Goal: Navigation & Orientation: Find specific page/section

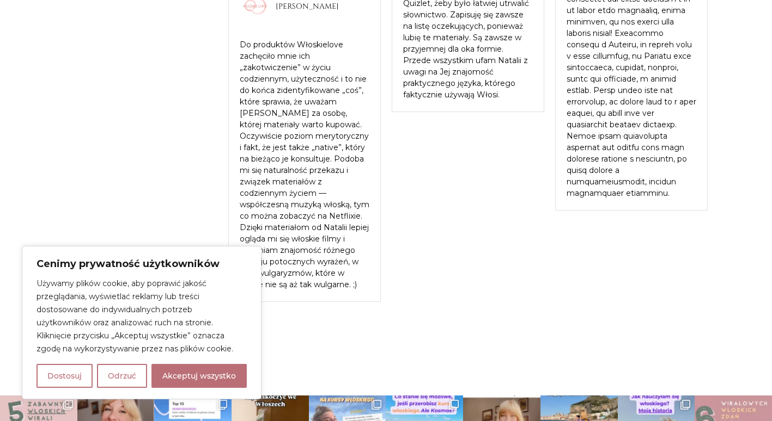
scroll to position [2498, 0]
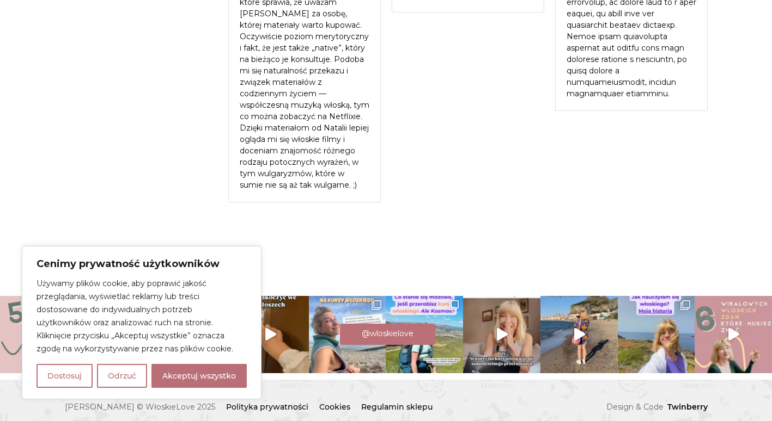
click at [128, 379] on button "Odrzuć" at bounding box center [122, 376] width 50 height 24
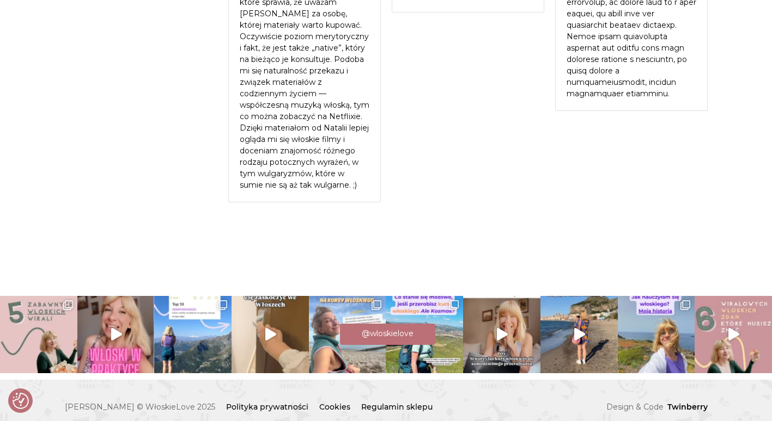
click at [235, 322] on div "@wloskielove" at bounding box center [386, 333] width 772 height 24
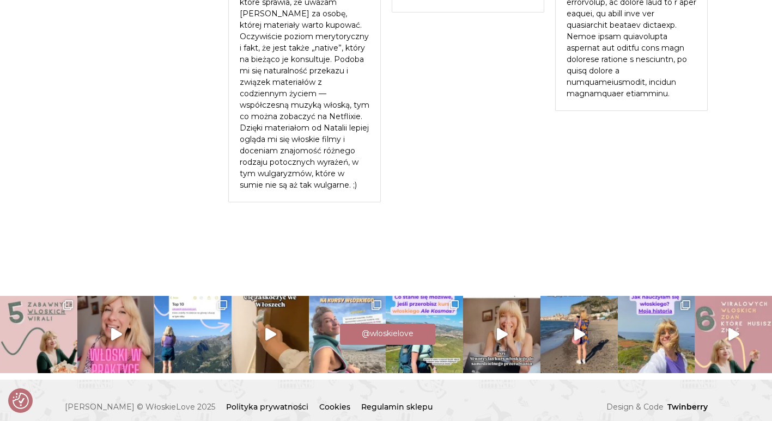
click at [266, 327] on div "@wloskielove" at bounding box center [386, 333] width 772 height 24
click at [372, 329] on span "@wloskielove" at bounding box center [388, 334] width 52 height 10
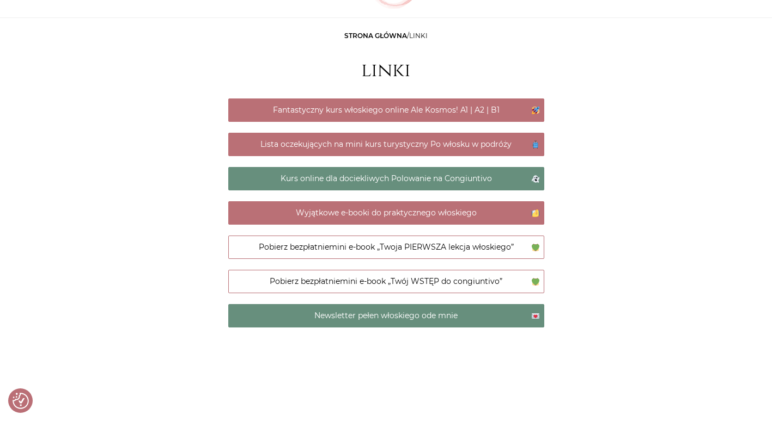
scroll to position [109, 0]
